Goal: Navigation & Orientation: Go to known website

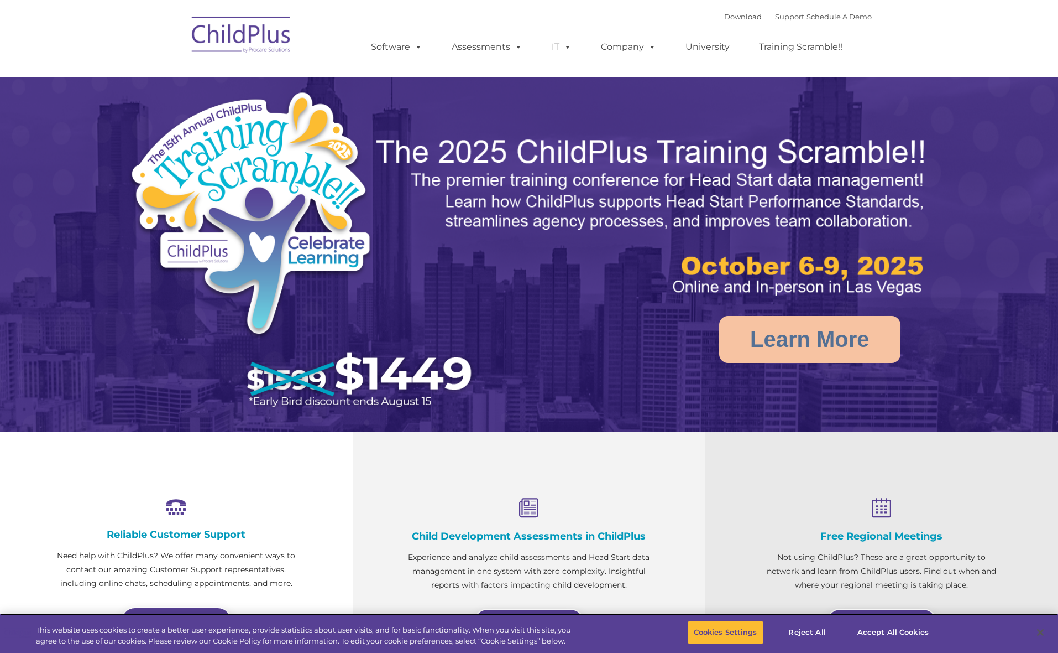
select select "MEDIUM"
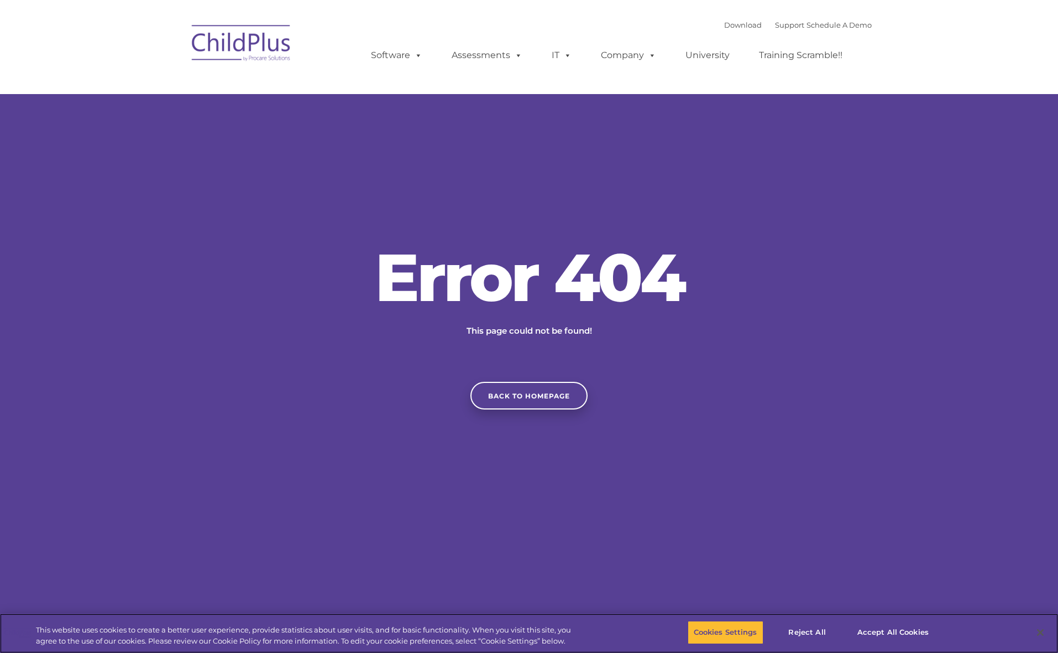
scroll to position [7, 0]
click at [883, 629] on button "Accept All Cookies" at bounding box center [894, 631] width 84 height 23
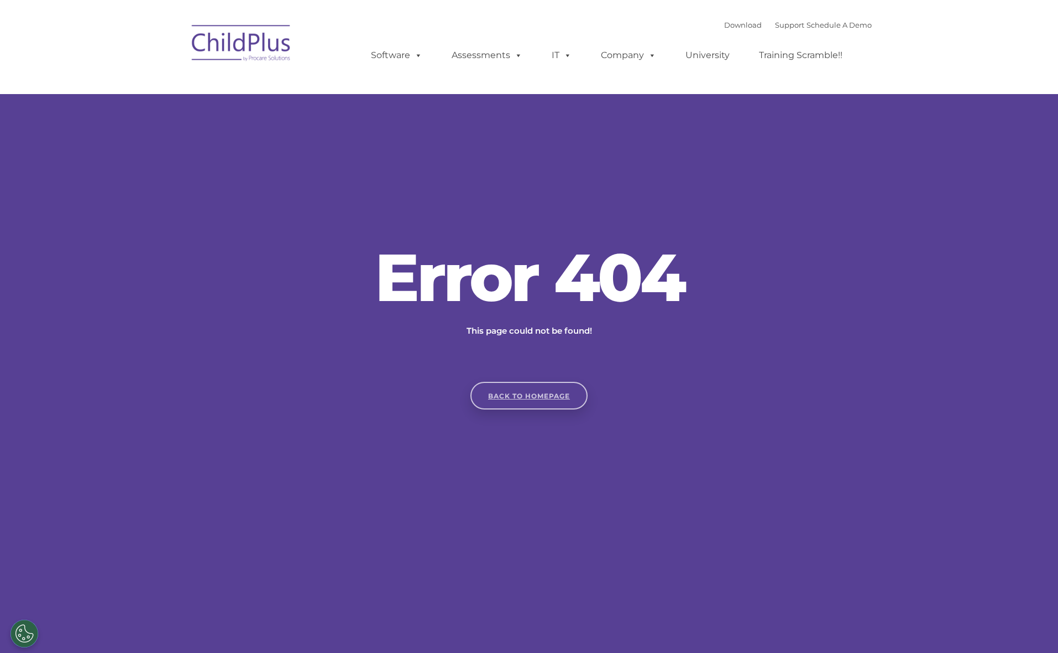
click at [519, 395] on link "Back to homepage" at bounding box center [529, 396] width 117 height 28
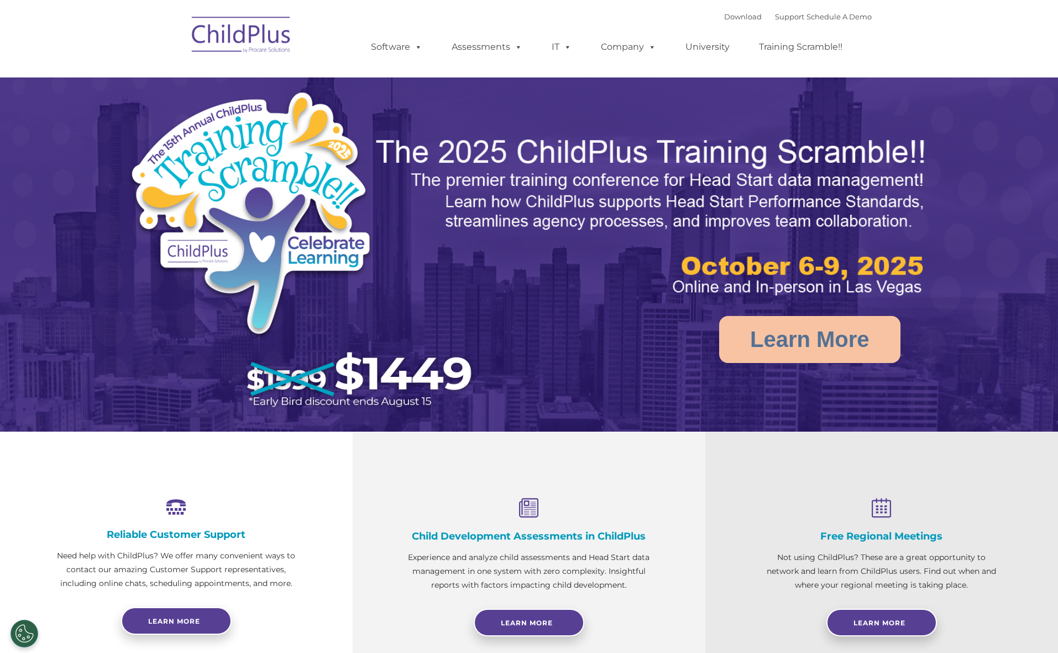
select select "MEDIUM"
click at [538, 509] on icon at bounding box center [529, 508] width 242 height 21
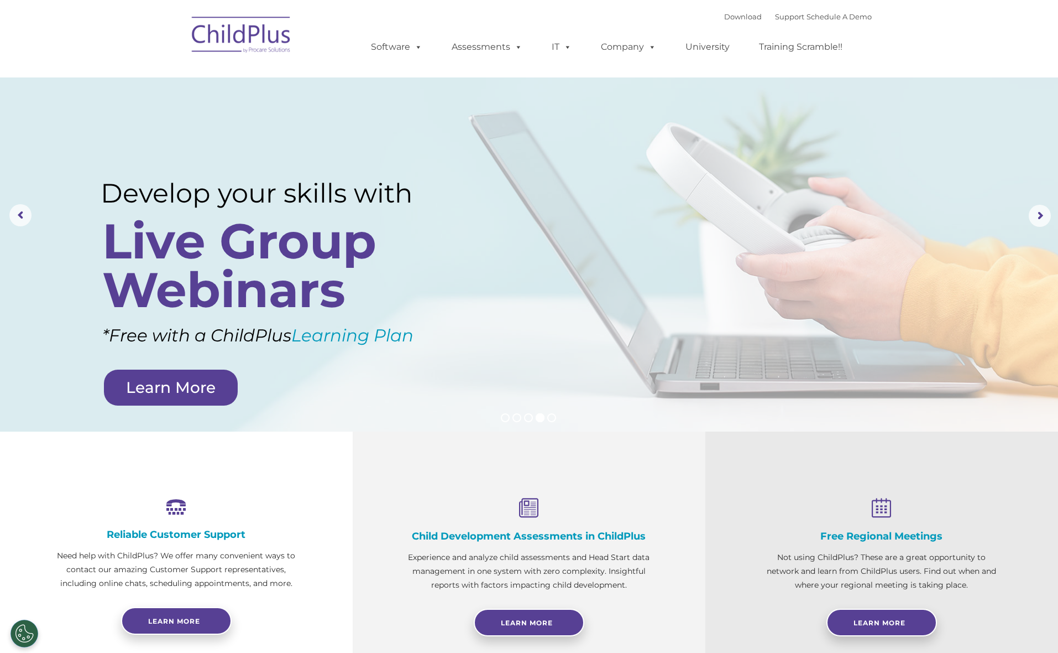
click at [351, 190] on rs-layer "Develop your skills with" at bounding box center [276, 194] width 350 height 32
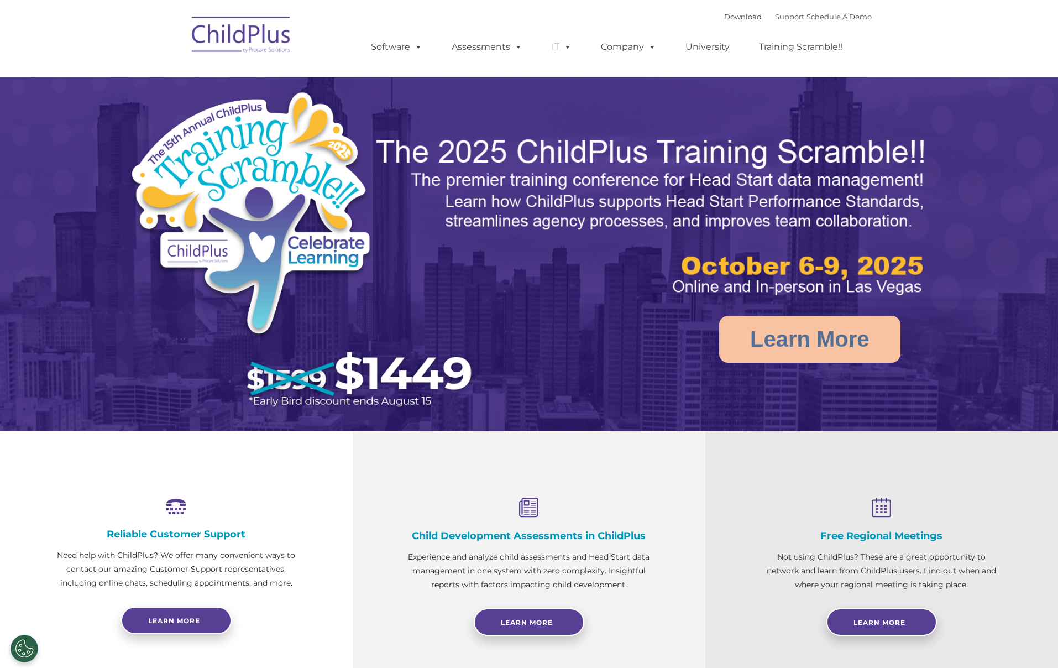
select select "MEDIUM"
